Goal: Communication & Community: Answer question/provide support

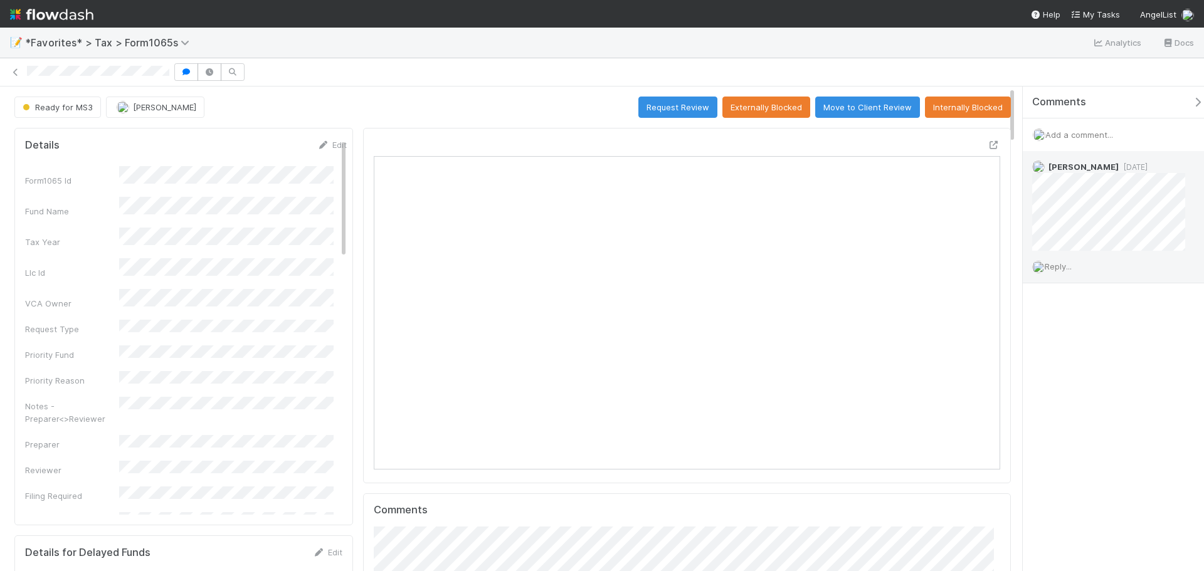
scroll to position [245, 611]
click at [1099, 138] on span "Add a comment..." at bounding box center [1079, 135] width 68 height 10
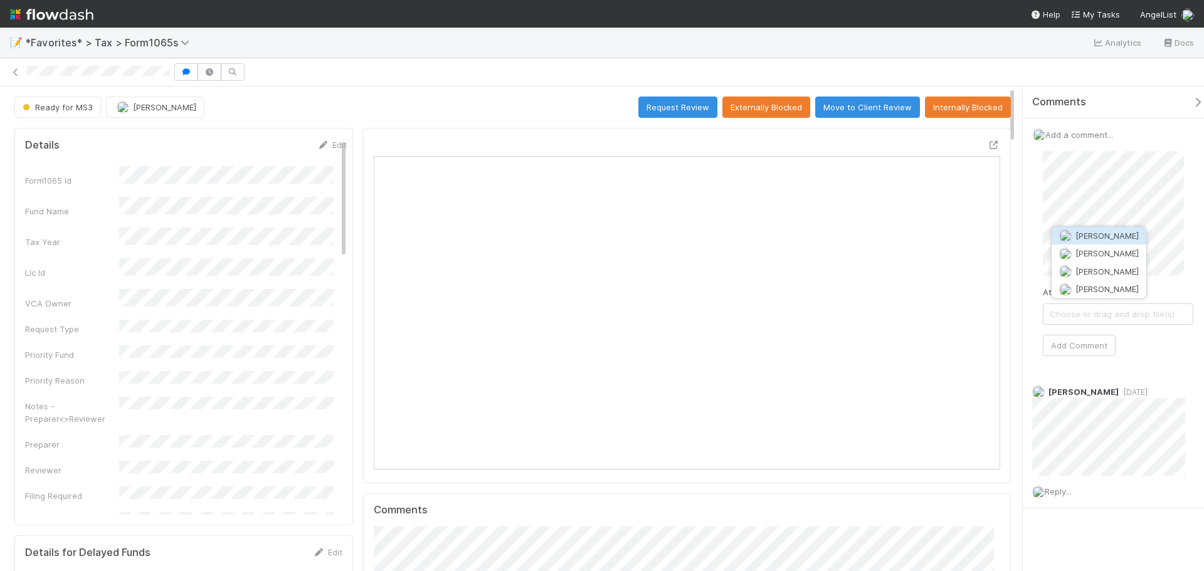
click at [1097, 232] on span "[PERSON_NAME]" at bounding box center [1106, 236] width 63 height 10
click at [1082, 342] on button "Add Comment" at bounding box center [1079, 345] width 73 height 21
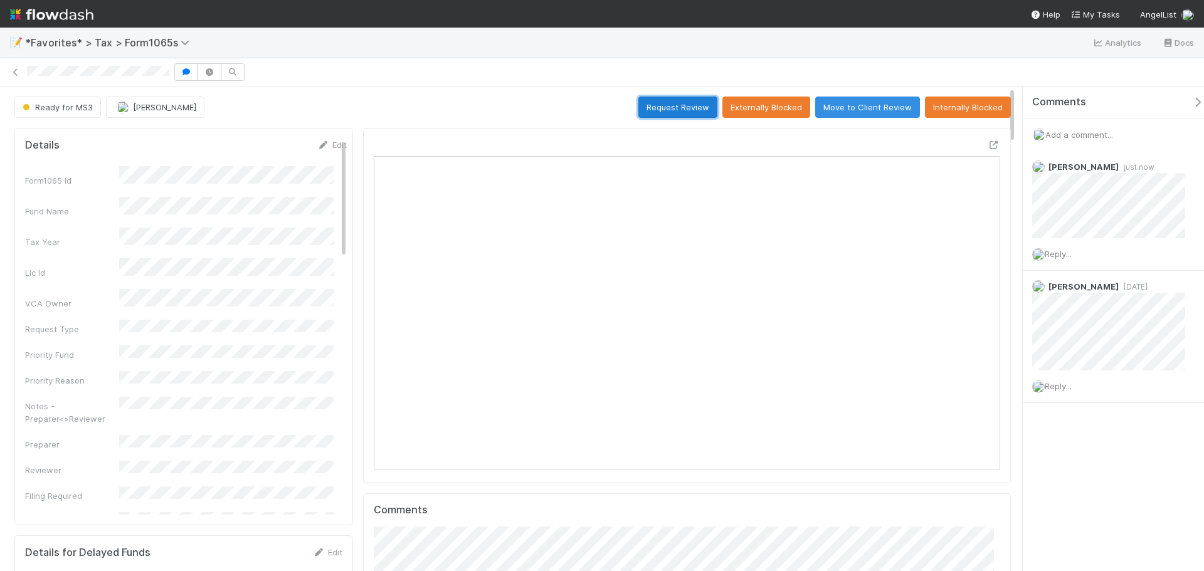
click at [661, 115] on button "Request Review" at bounding box center [677, 107] width 79 height 21
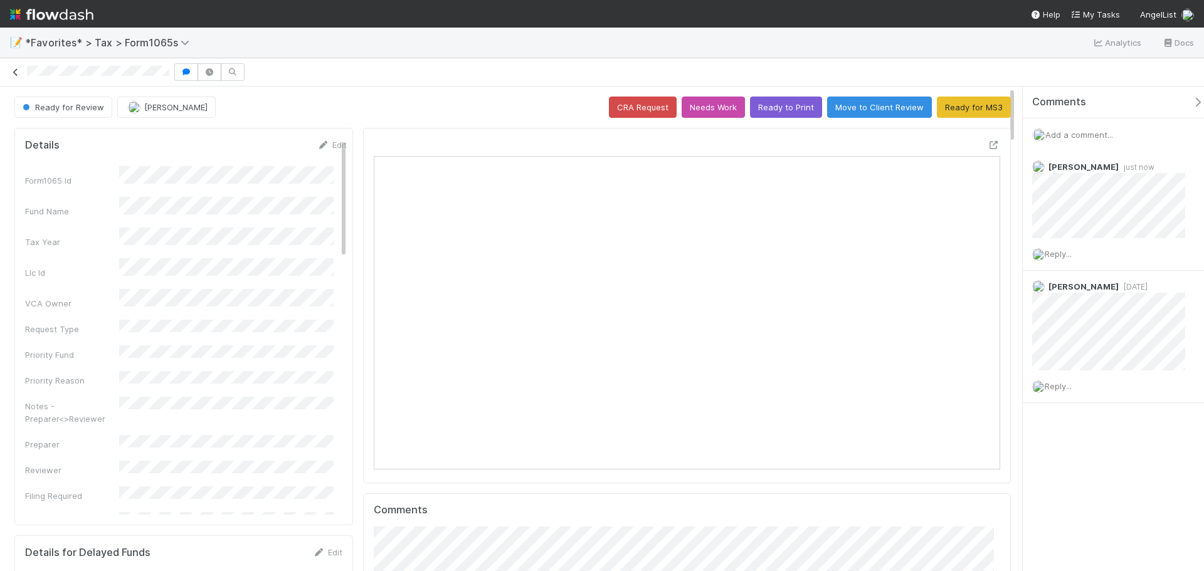
click at [13, 66] on link at bounding box center [15, 72] width 13 height 13
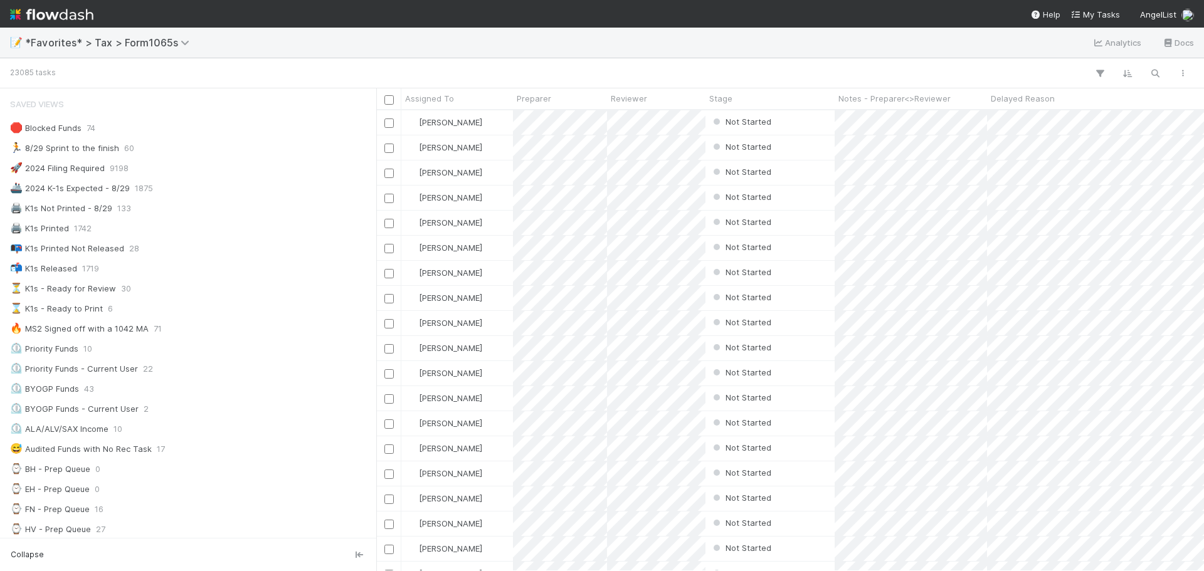
scroll to position [10, 10]
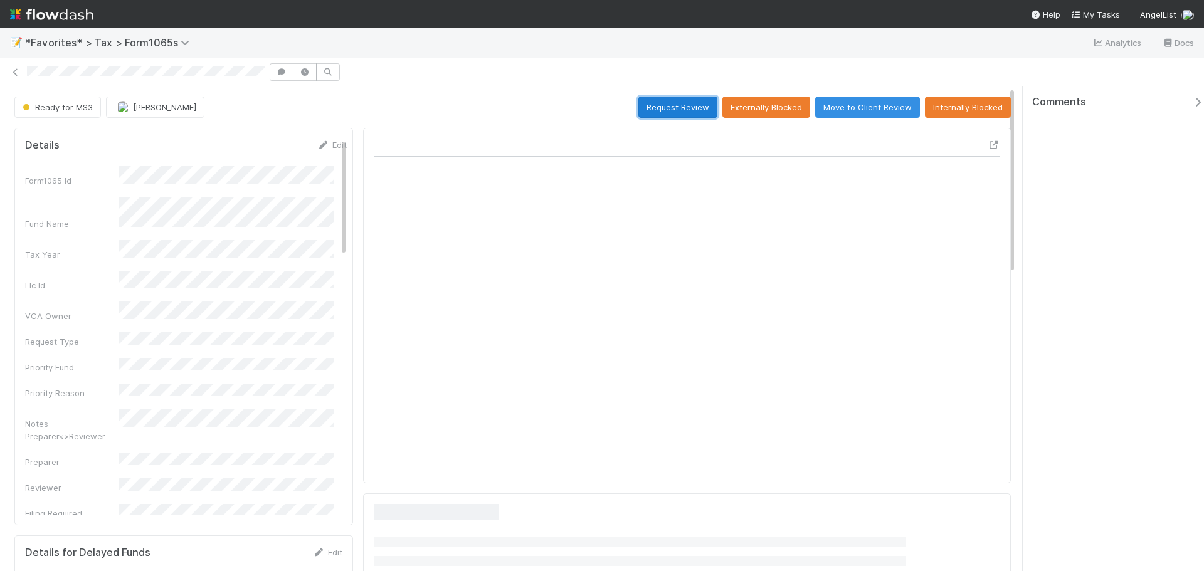
click at [665, 113] on button "Request Review" at bounding box center [677, 107] width 79 height 21
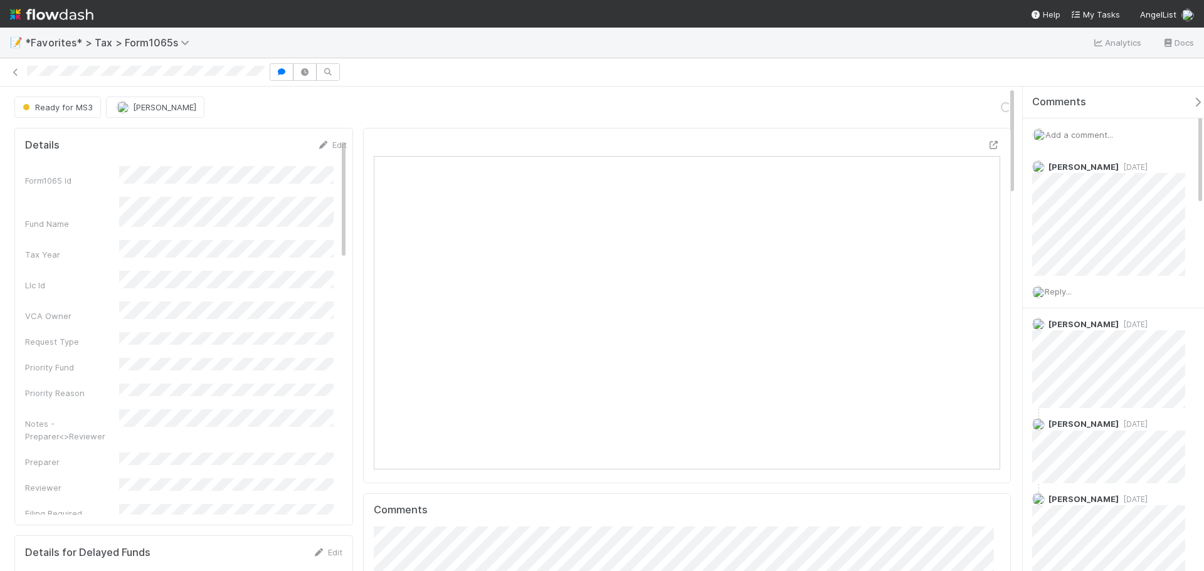
scroll to position [245, 305]
click at [1106, 127] on div "Add a comment..." at bounding box center [1118, 135] width 191 height 33
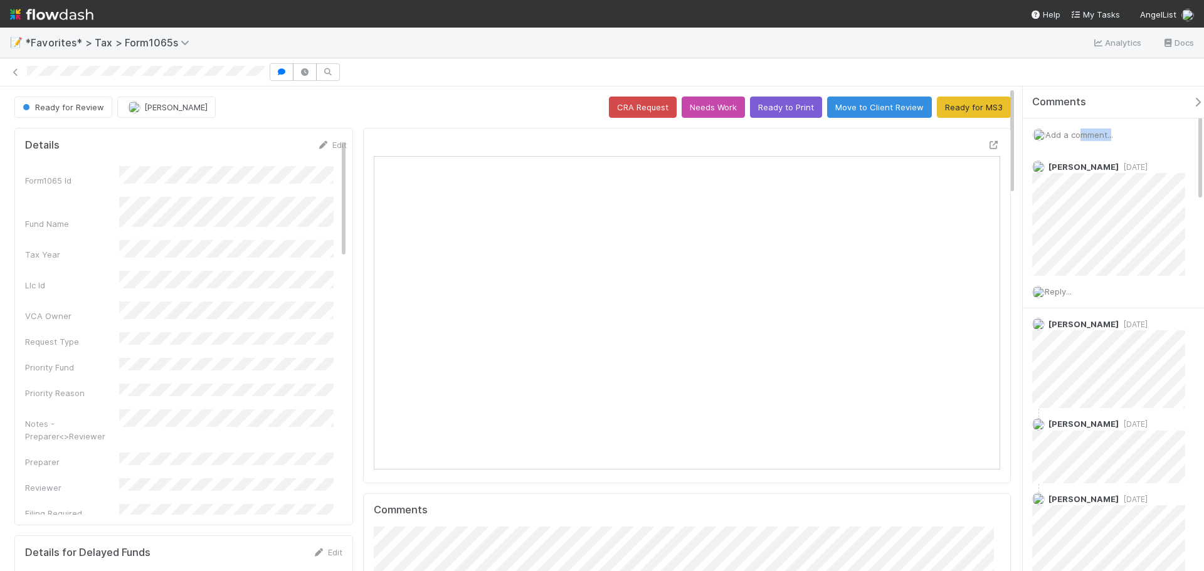
click at [1107, 134] on span "Add a comment..." at bounding box center [1079, 135] width 68 height 10
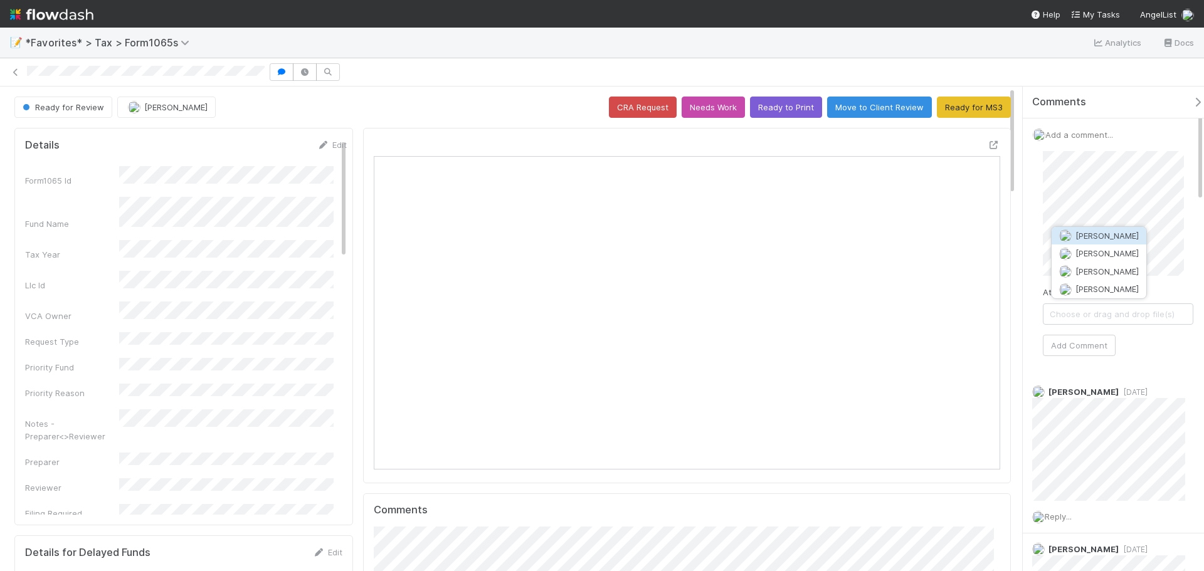
click at [1094, 236] on span "[PERSON_NAME]" at bounding box center [1106, 236] width 63 height 10
click at [1076, 352] on button "Add Comment" at bounding box center [1079, 345] width 73 height 21
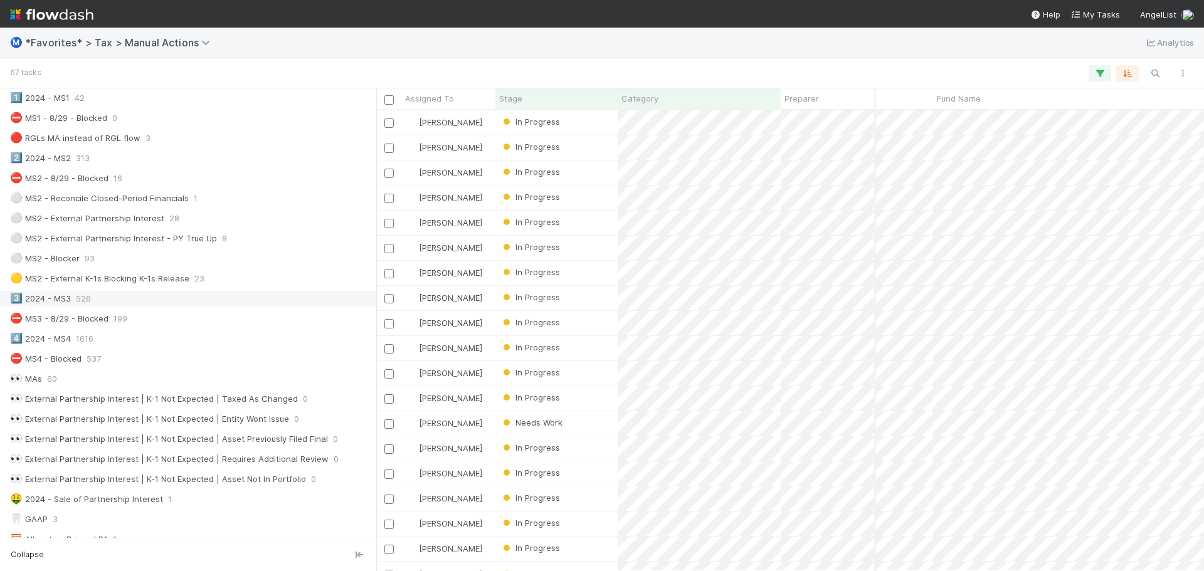
scroll to position [376, 0]
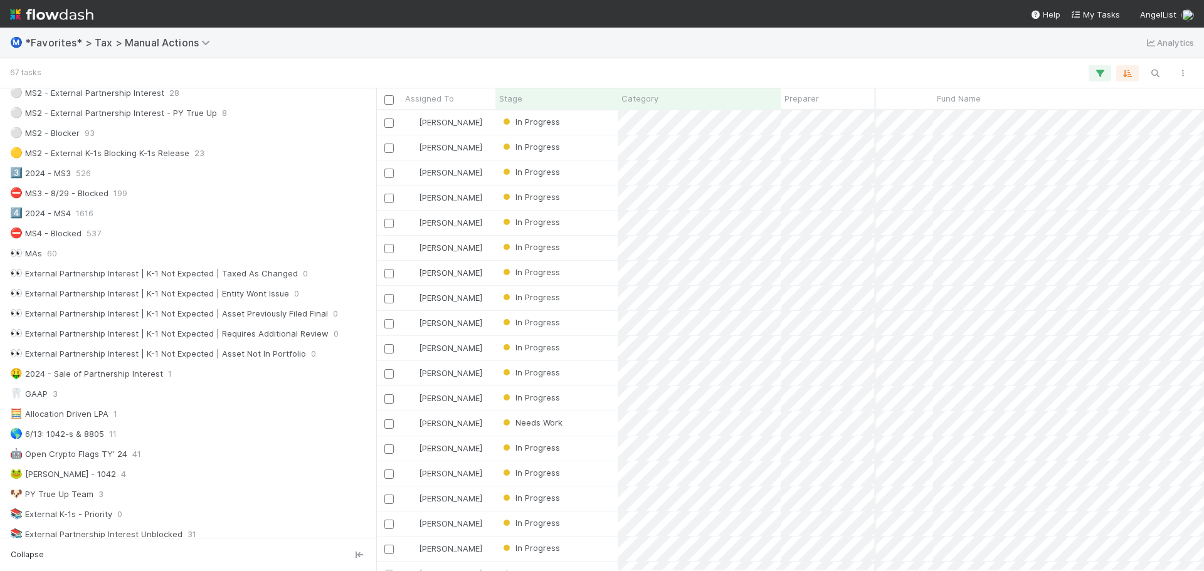
click at [47, 9] on img at bounding box center [51, 14] width 83 height 21
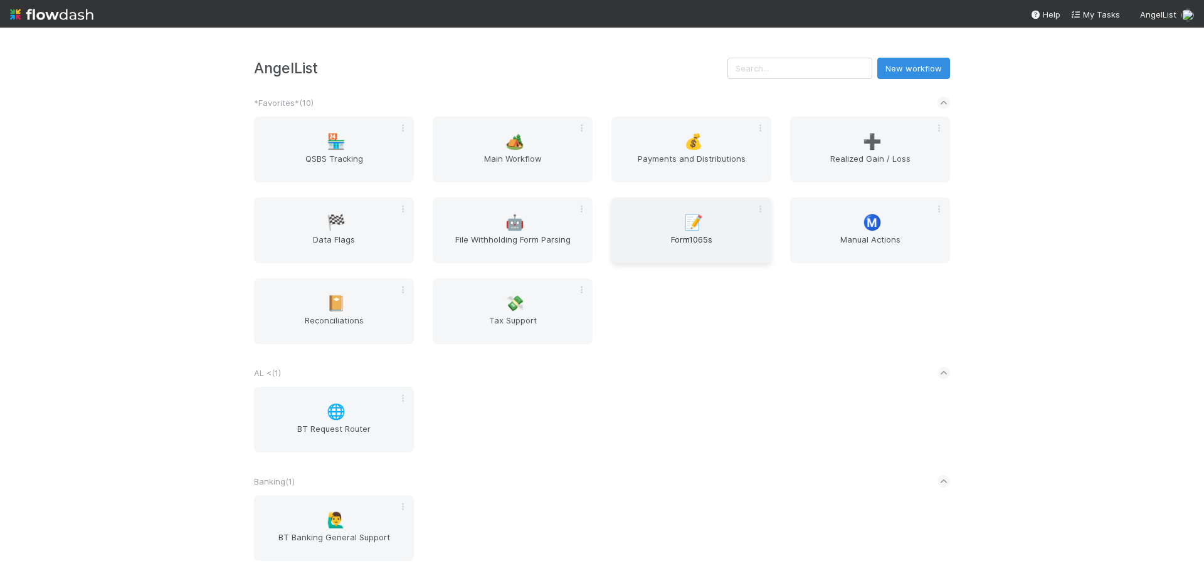
click at [653, 224] on div "📝 Form1065s" at bounding box center [691, 231] width 160 height 66
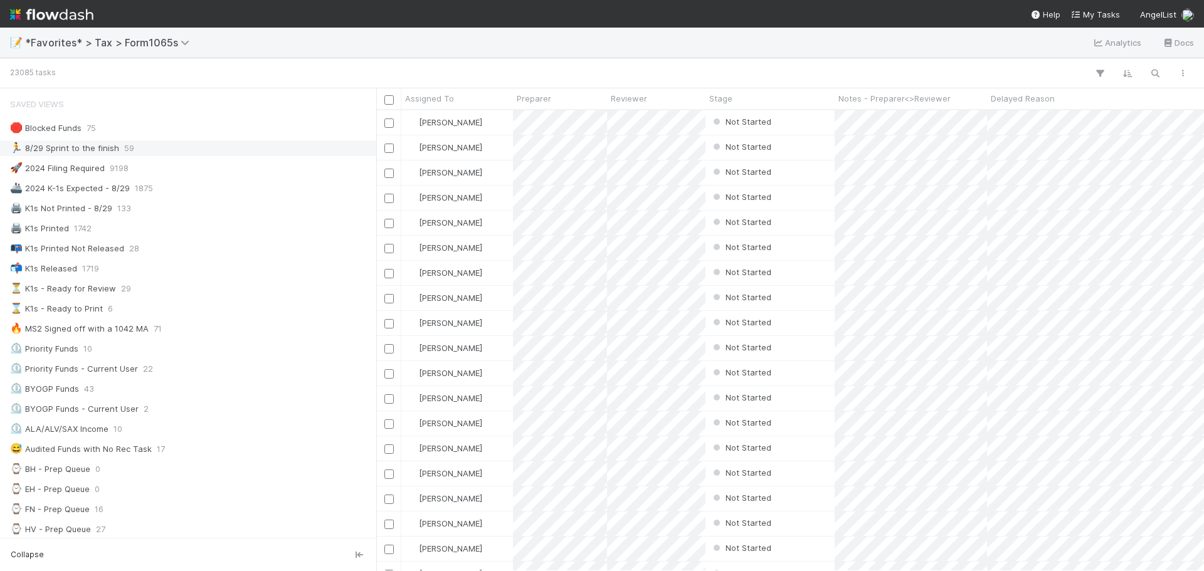
click at [125, 149] on span "59" at bounding box center [129, 148] width 10 height 16
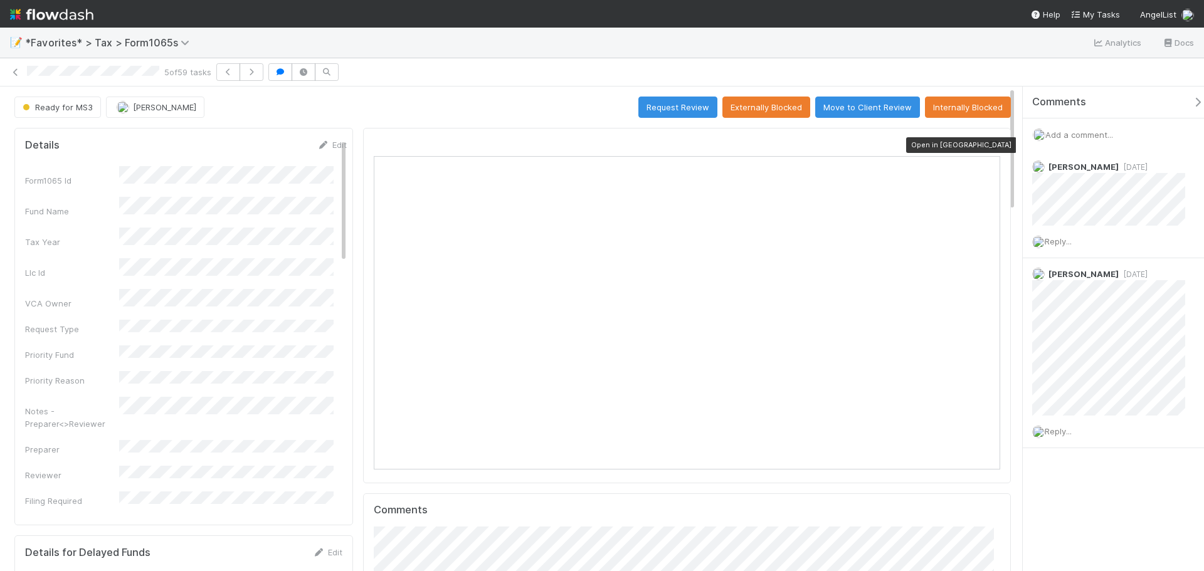
click at [988, 145] on icon at bounding box center [994, 145] width 13 height 8
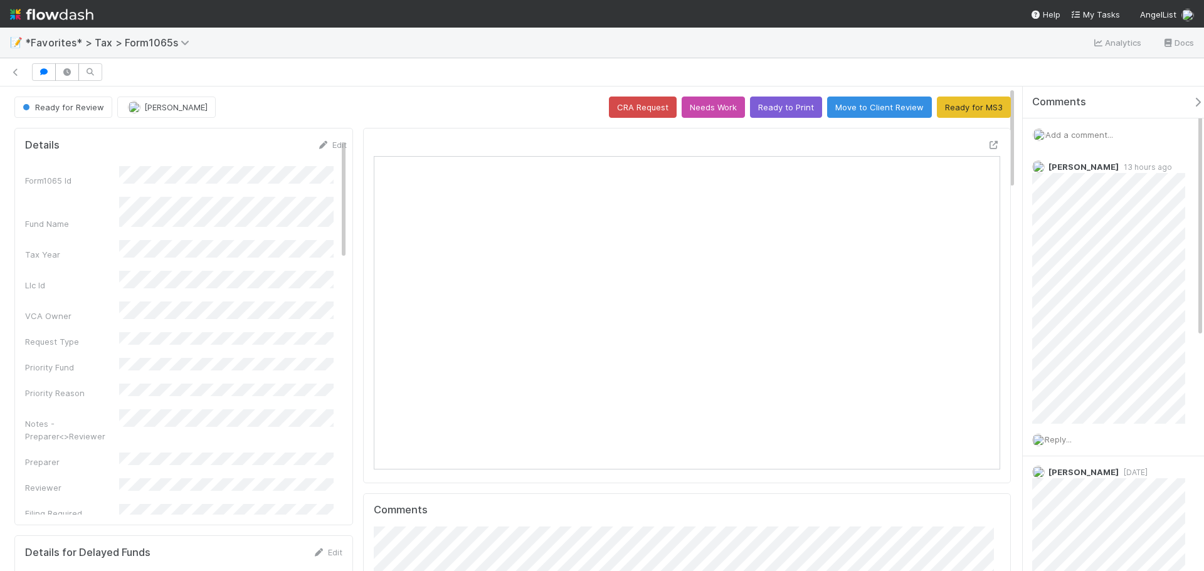
scroll to position [245, 611]
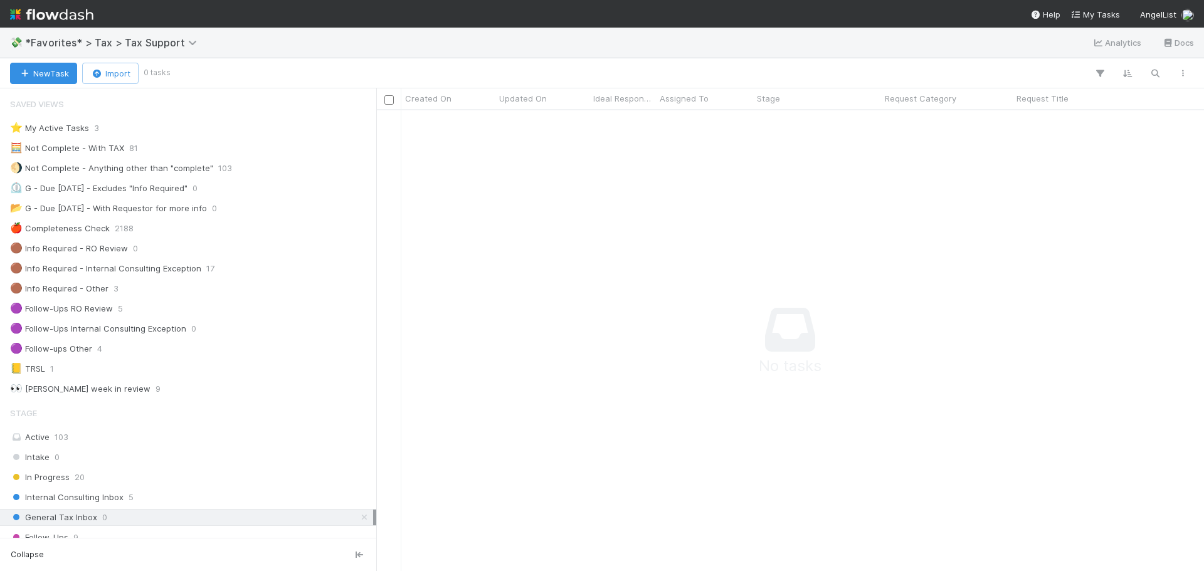
scroll to position [376, 0]
